Goal: Navigation & Orientation: Find specific page/section

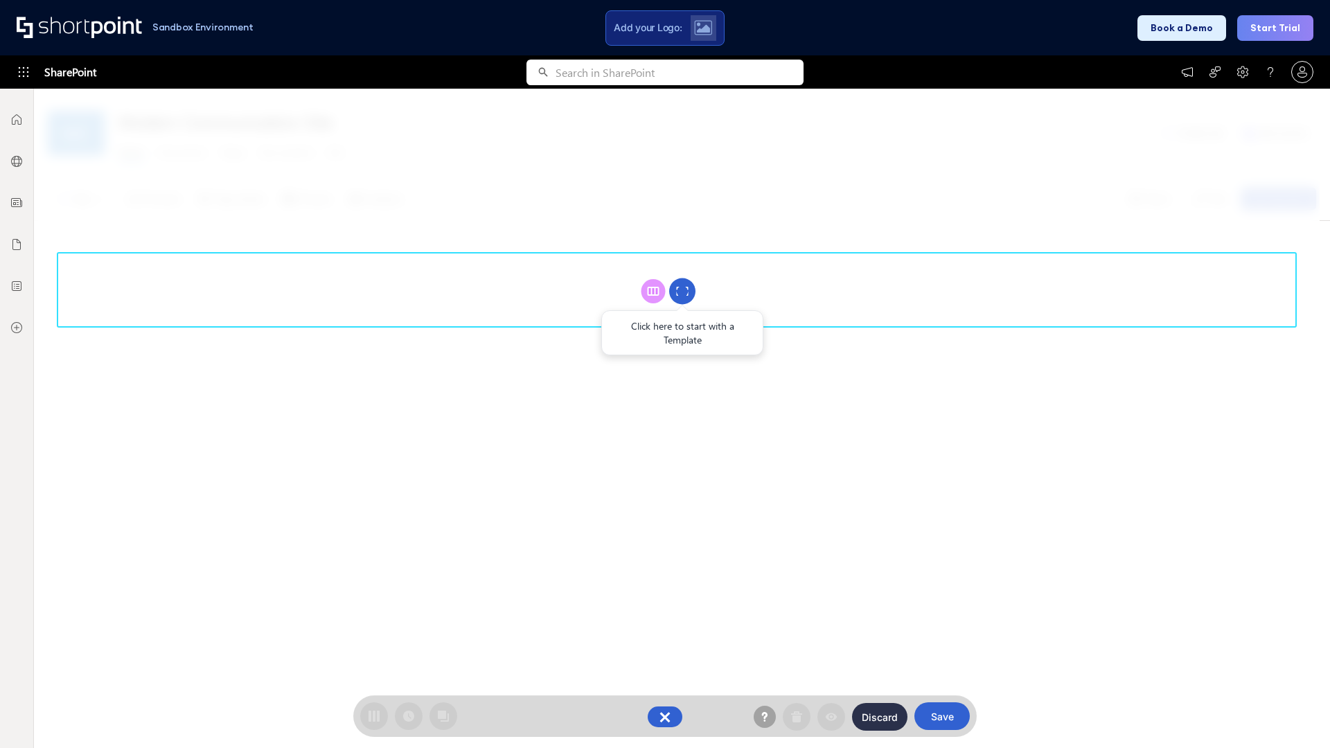
click at [682, 291] on circle at bounding box center [682, 291] width 26 height 26
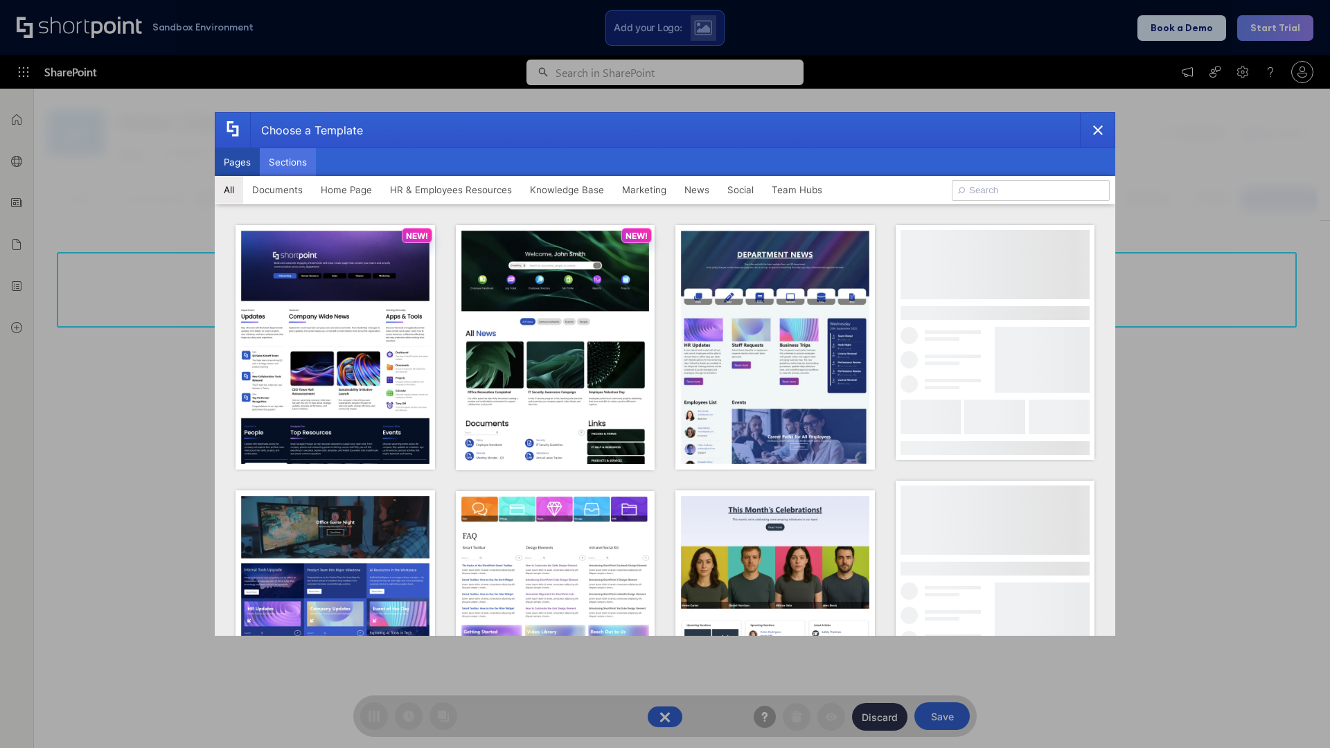
click at [287, 162] on button "Sections" at bounding box center [288, 162] width 56 height 28
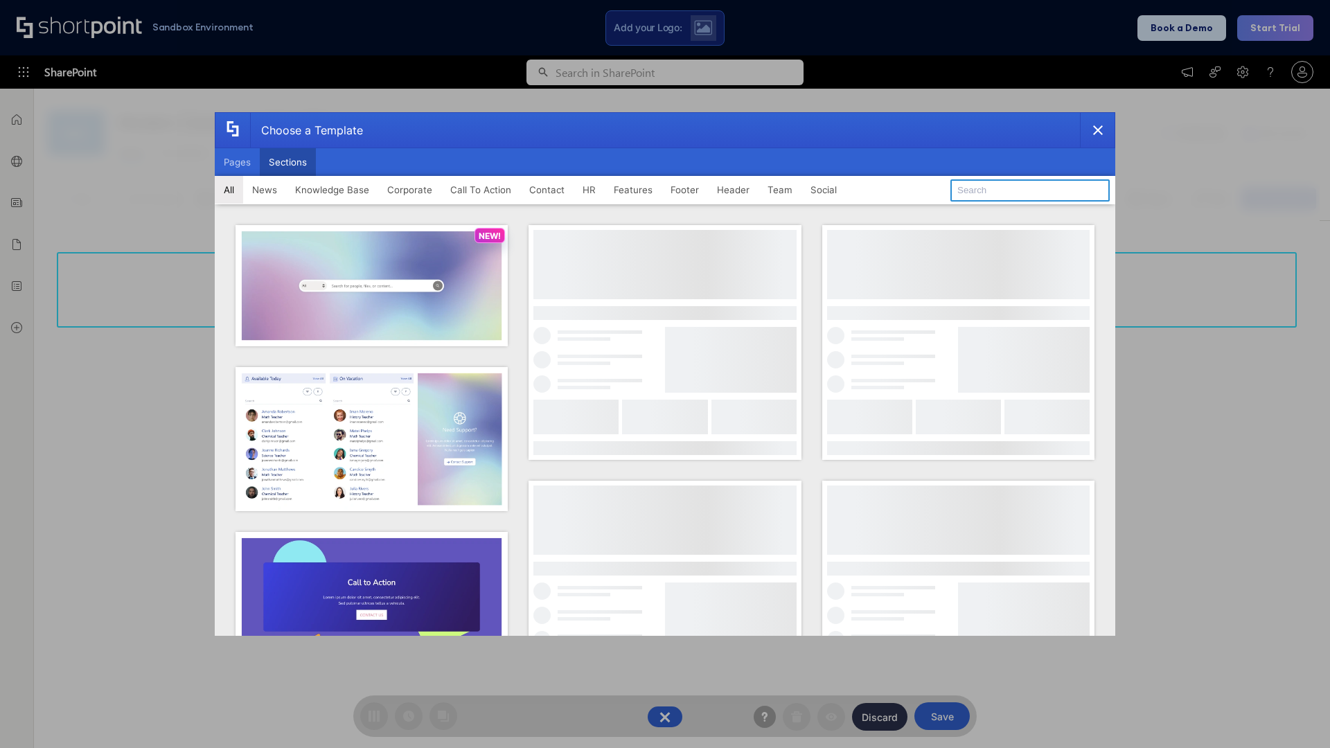
type input "Employees Hub HR"
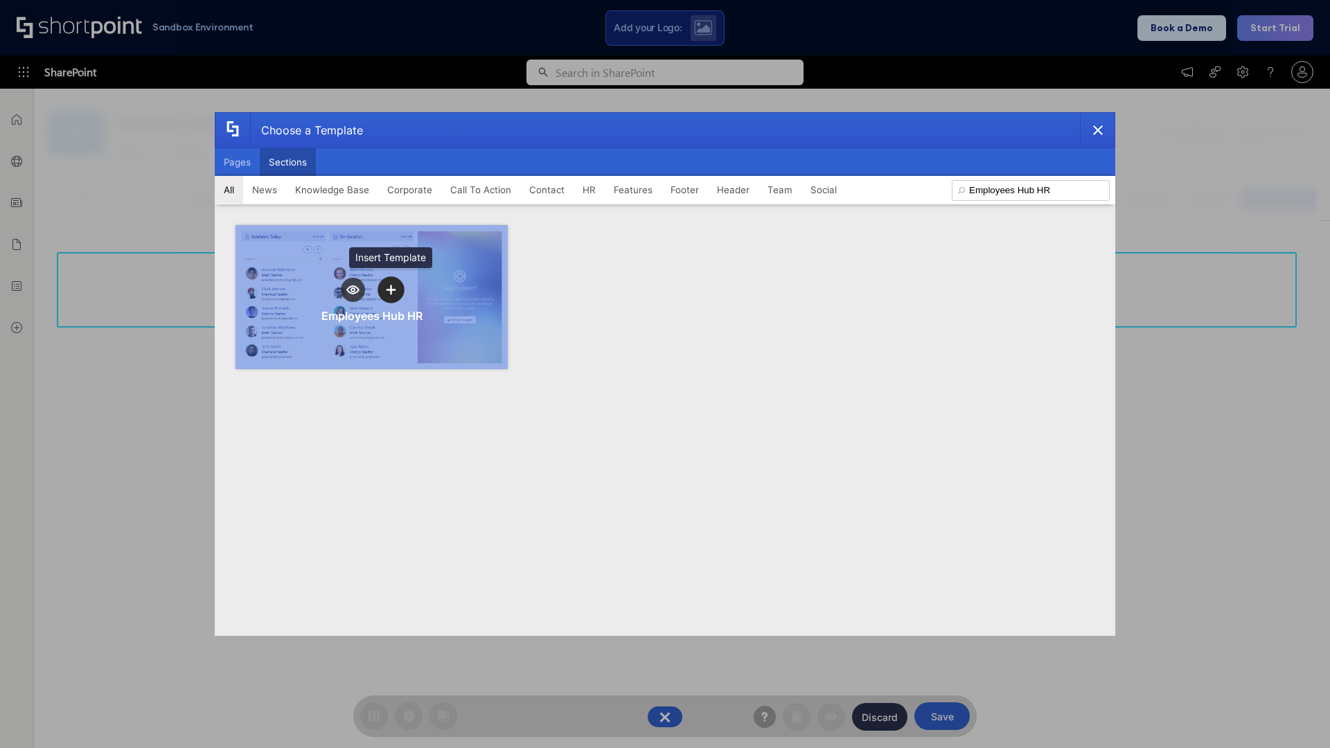
click at [391, 290] on icon "template selector" at bounding box center [391, 290] width 10 height 10
